Goal: Information Seeking & Learning: Learn about a topic

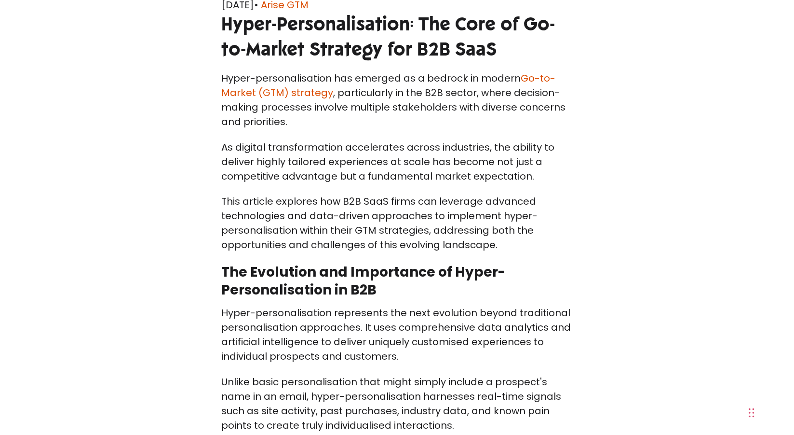
scroll to position [315, 0]
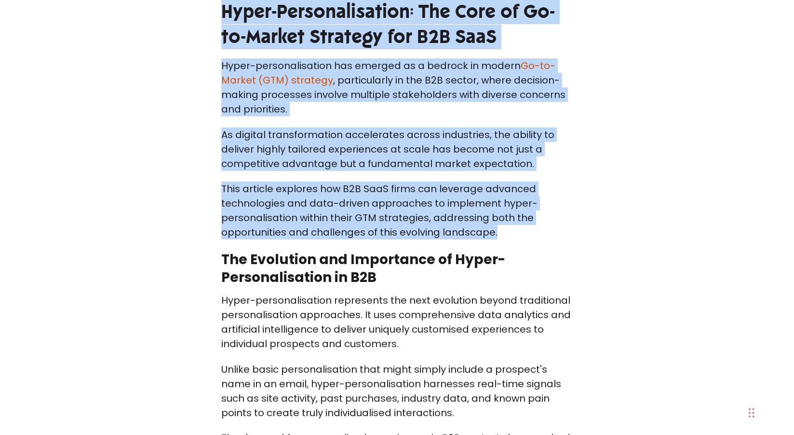
drag, startPoint x: 222, startPoint y: 13, endPoint x: 497, endPoint y: 234, distance: 353.0
click at [215, 13] on div "GO TO MARKET [DATE] • Arise GTM Hyper-Personalisation: The Core of Go-to-Market…" at bounding box center [397, 18] width 367 height 80
drag, startPoint x: 222, startPoint y: 10, endPoint x: 498, endPoint y: 231, distance: 353.2
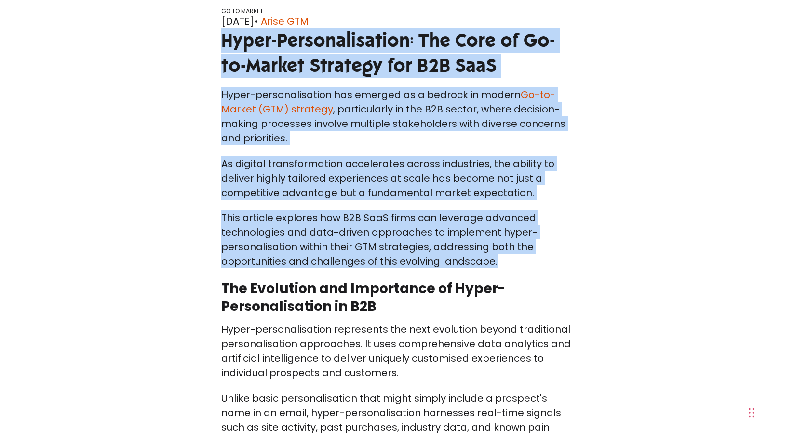
scroll to position [299, 0]
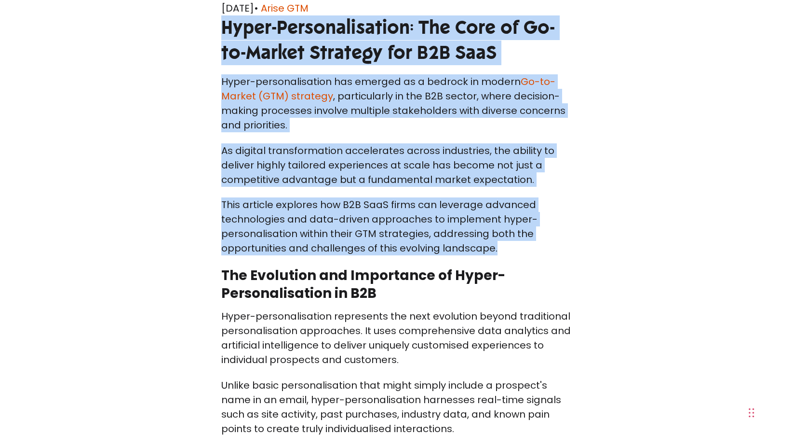
click at [224, 80] on p "Hyper-personalisation has emerged as a bedrock in modern Go-to-Market (GTM) str…" at bounding box center [397, 103] width 352 height 58
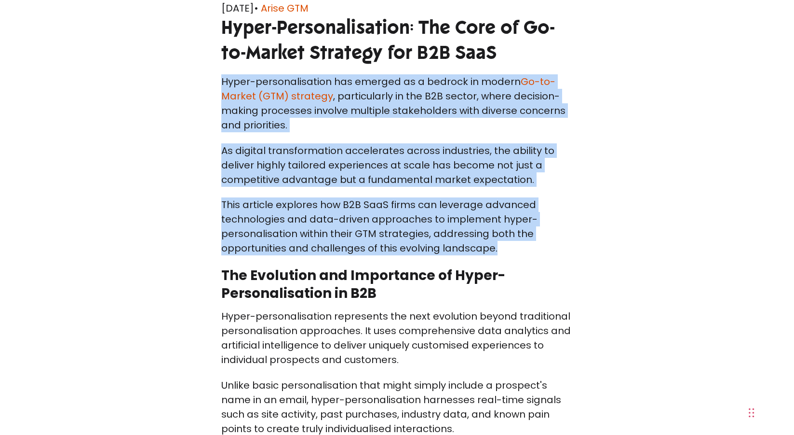
drag, startPoint x: 221, startPoint y: 80, endPoint x: 506, endPoint y: 246, distance: 330.5
click at [504, 251] on p "This article explores how B2B SaaS firms can leverage advanced technologies and…" at bounding box center [397, 226] width 352 height 58
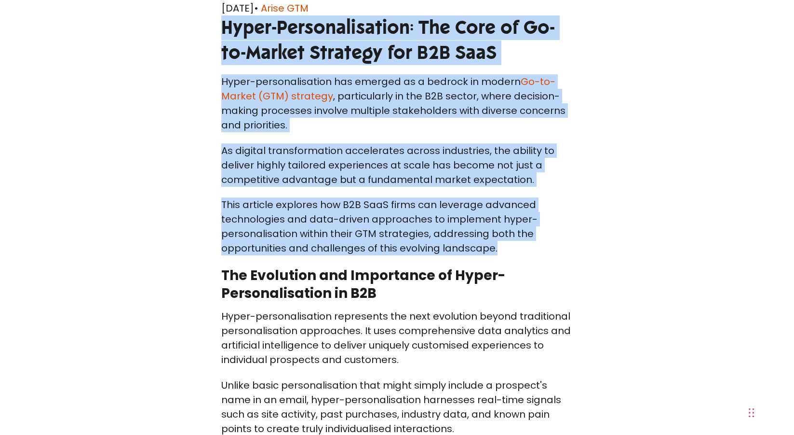
drag, startPoint x: 497, startPoint y: 250, endPoint x: 221, endPoint y: 36, distance: 349.4
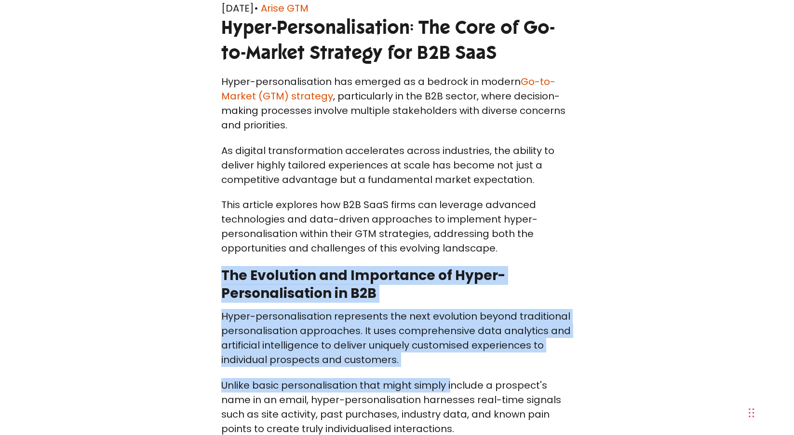
drag, startPoint x: 221, startPoint y: 274, endPoint x: 449, endPoint y: 370, distance: 246.5
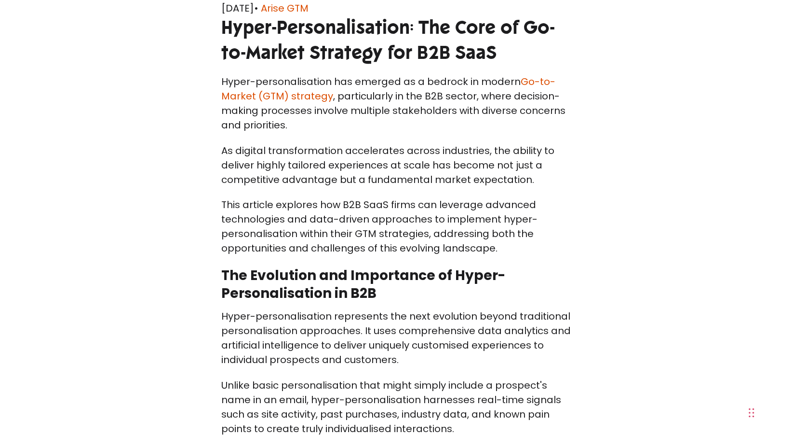
click at [234, 214] on p "This article explores how B2B SaaS firms can leverage advanced technologies and…" at bounding box center [397, 226] width 352 height 58
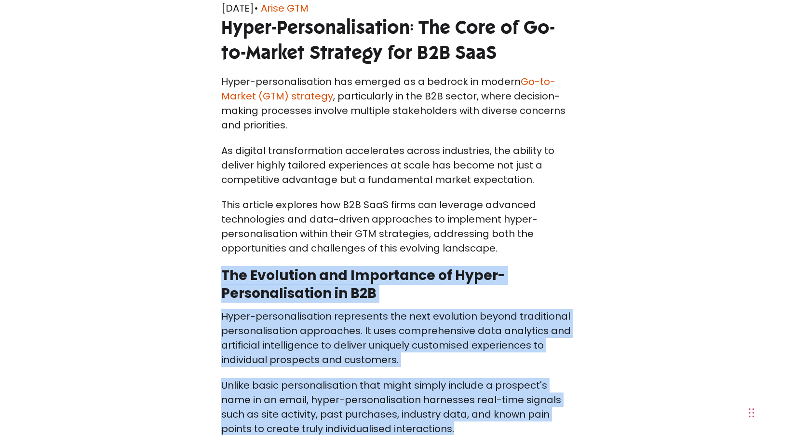
drag, startPoint x: 221, startPoint y: 273, endPoint x: 503, endPoint y: 421, distance: 318.3
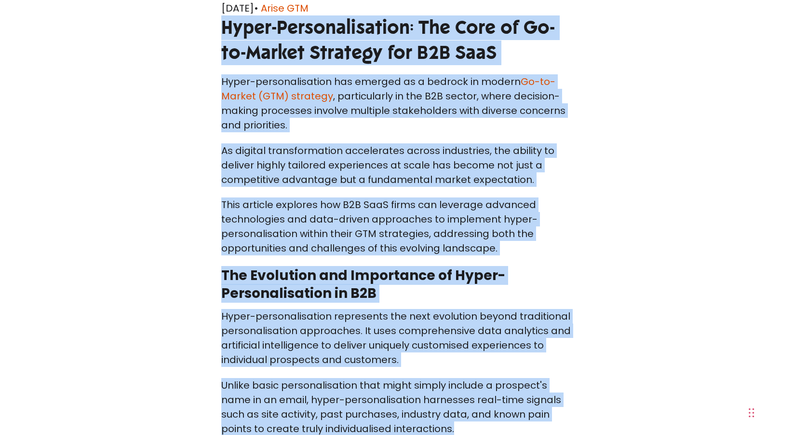
drag, startPoint x: 222, startPoint y: 24, endPoint x: 523, endPoint y: 421, distance: 498.2
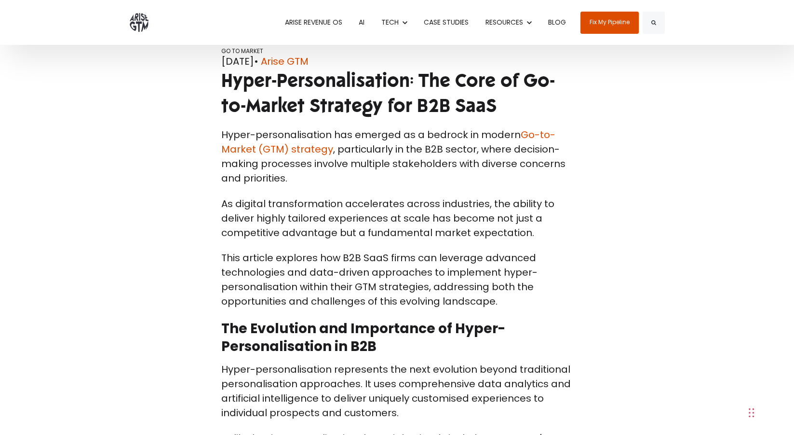
scroll to position [229, 0]
